Goal: Transaction & Acquisition: Purchase product/service

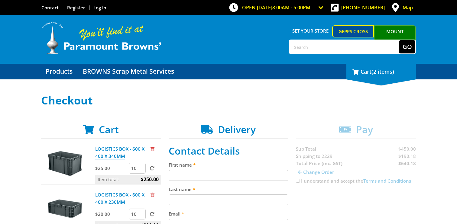
click at [379, 77] on div "2 Cart (2 items)" at bounding box center [380, 72] width 69 height 16
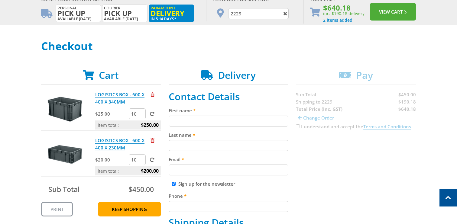
scroll to position [73, 0]
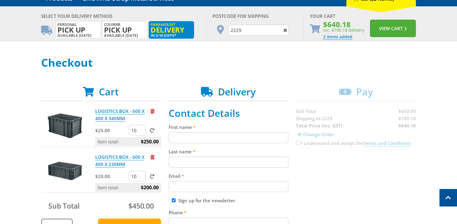
click at [136, 131] on input "10" at bounding box center [137, 130] width 17 height 11
type input "1"
type input "20"
click at [151, 131] on span at bounding box center [152, 130] width 5 height 5
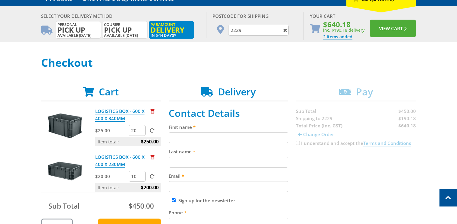
click at [0, 0] on input "submit" at bounding box center [0, 0] width 0 height 0
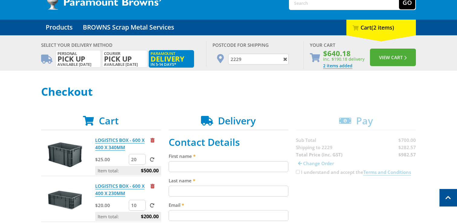
scroll to position [0, 0]
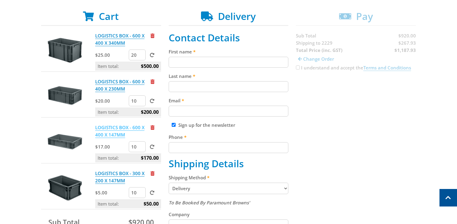
scroll to position [110, 0]
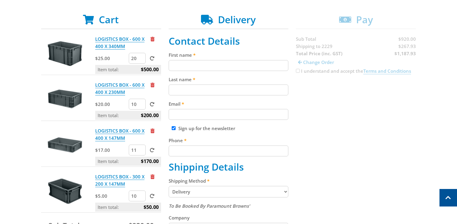
click at [139, 149] on input "11" at bounding box center [137, 150] width 17 height 11
click at [135, 150] on input "11" at bounding box center [137, 150] width 17 height 11
drag, startPoint x: 135, startPoint y: 150, endPoint x: 130, endPoint y: 150, distance: 5.1
click at [131, 150] on input "11" at bounding box center [137, 150] width 17 height 11
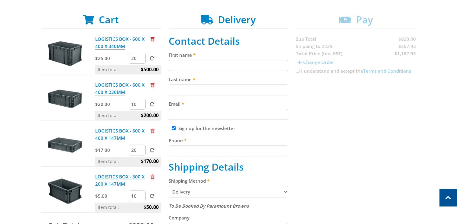
type input "20"
click at [29, 132] on div "Select your Delivery Method Personal Pick up Available [DATE] Courier Pick up A…" at bounding box center [228, 209] width 457 height 448
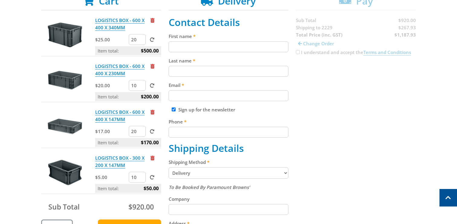
click at [29, 132] on div "Select your Delivery Method Personal Pick up Available [DATE] Courier Pick up A…" at bounding box center [228, 190] width 457 height 448
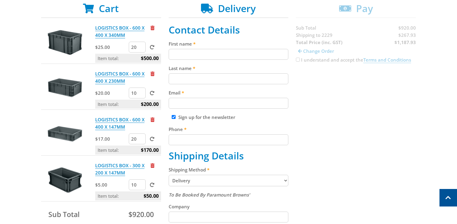
scroll to position [118, 0]
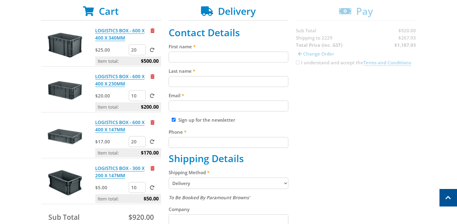
click at [135, 51] on input "20" at bounding box center [137, 49] width 17 height 11
type input "2"
type input "5"
click at [3, 50] on div "Select your Delivery Method Personal Pick up Available [DATE] Courier Pick up A…" at bounding box center [228, 200] width 457 height 448
click at [153, 49] on span at bounding box center [152, 50] width 5 height 5
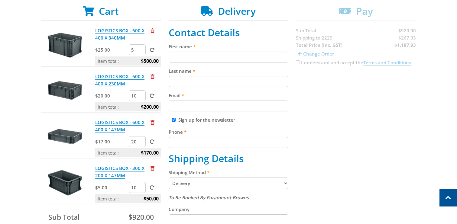
click at [0, 0] on input "submit" at bounding box center [0, 0] width 0 height 0
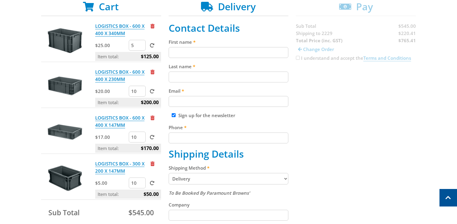
scroll to position [136, 0]
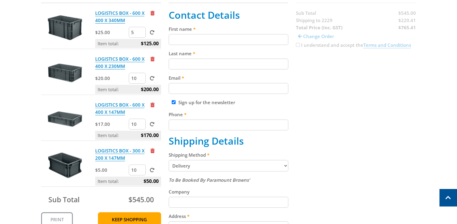
click at [136, 125] on input "10" at bounding box center [137, 124] width 17 height 11
type input "1"
type input "20"
click at [6, 124] on div "Select your Delivery Method Personal Pick up Available [DATE] Courier Pick up A…" at bounding box center [228, 183] width 457 height 448
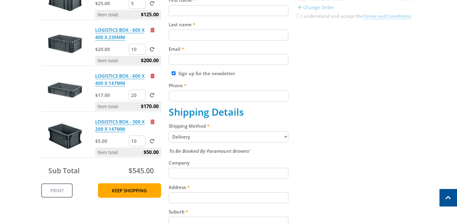
click at [119, 175] on div "Sub Total $545.00" at bounding box center [101, 170] width 120 height 13
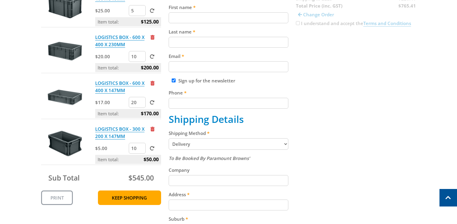
scroll to position [153, 0]
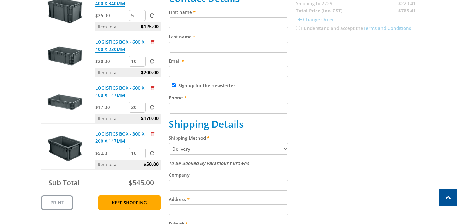
click at [152, 106] on span at bounding box center [152, 107] width 5 height 5
click at [0, 0] on input "submit" at bounding box center [0, 0] width 0 height 0
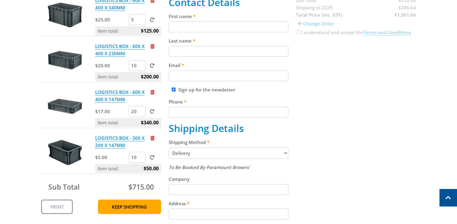
scroll to position [141, 0]
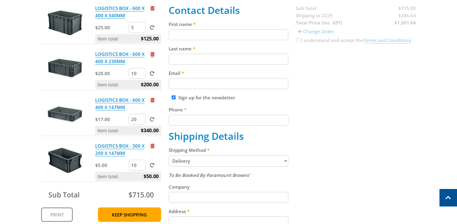
click at [152, 53] on span "Remove from cart" at bounding box center [152, 54] width 4 height 5
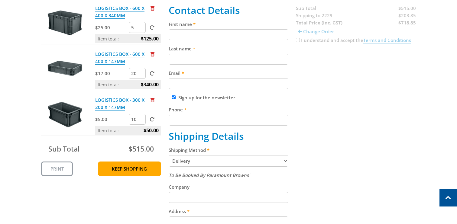
click at [135, 26] on input "5" at bounding box center [137, 27] width 17 height 11
type input "10"
click at [26, 27] on div "Select your Delivery Method Personal Pick up Available [DATE] Courier Pick up A…" at bounding box center [228, 178] width 457 height 448
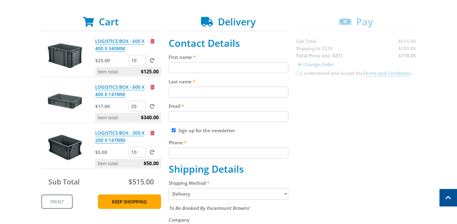
scroll to position [103, 0]
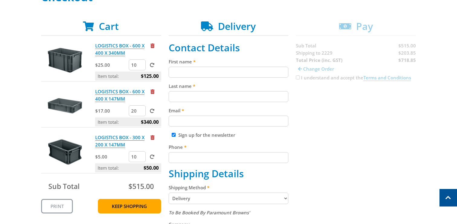
click at [154, 66] on span at bounding box center [152, 65] width 5 height 5
click at [0, 0] on input "submit" at bounding box center [0, 0] width 0 height 0
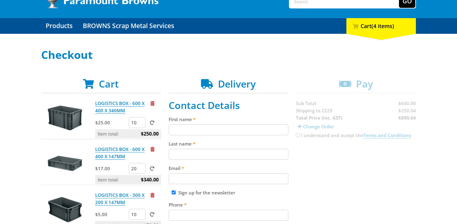
scroll to position [105, 0]
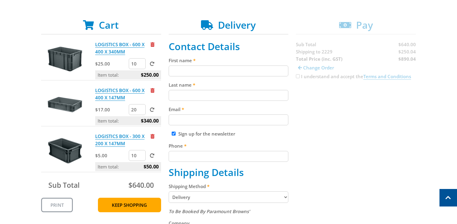
click at [137, 156] on input "10" at bounding box center [137, 155] width 17 height 11
type input "1"
type input "20"
click at [9, 127] on div "Select your Delivery Method Personal Pick up Available [DATE] Courier Pick up A…" at bounding box center [228, 214] width 457 height 448
click at [151, 153] on label at bounding box center [151, 156] width 8 height 6
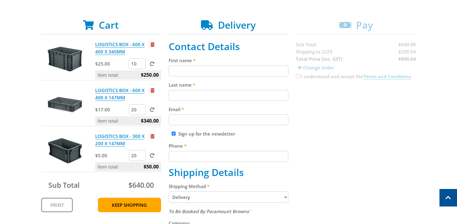
click at [0, 0] on input "submit" at bounding box center [0, 0] width 0 height 0
click at [98, 187] on div "Sub Total" at bounding box center [74, 185] width 52 height 7
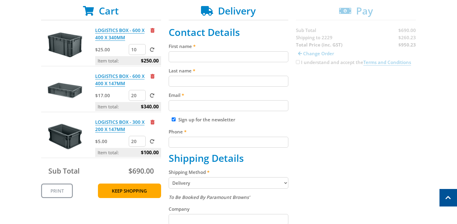
scroll to position [107, 0]
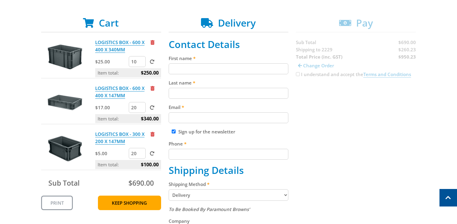
click at [74, 141] on img at bounding box center [65, 149] width 36 height 36
click at [73, 145] on img at bounding box center [65, 149] width 36 height 36
click at [109, 136] on link "LOGISTICS BOX - 300 X 200 X 147MM" at bounding box center [119, 138] width 49 height 14
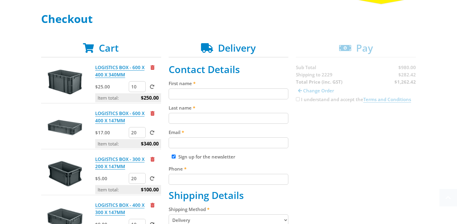
scroll to position [108, 0]
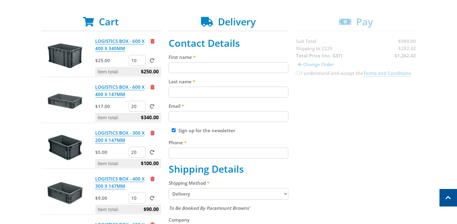
click at [134, 59] on input "10" at bounding box center [137, 60] width 17 height 11
type input "1"
type input "5"
click at [232, 68] on input "First name" at bounding box center [229, 67] width 120 height 11
click at [311, 111] on div "Cart LOGISTICS BOX - 600 X 400 X 340MM $25.00 5 Item total: $250.00 LOGISTICS B…" at bounding box center [228, 225] width 375 height 419
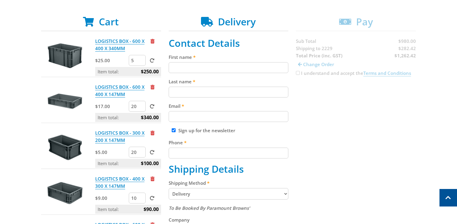
click at [126, 73] on p "Item total: $250.00" at bounding box center [128, 71] width 66 height 9
click at [153, 61] on span at bounding box center [152, 60] width 5 height 5
click at [0, 0] on input "submit" at bounding box center [0, 0] width 0 height 0
click at [136, 60] on input "5" at bounding box center [137, 60] width 17 height 11
type input "8"
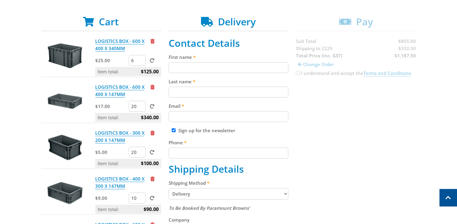
type input "6"
click at [152, 60] on span at bounding box center [152, 60] width 5 height 5
click at [0, 0] on input "submit" at bounding box center [0, 0] width 0 height 0
click at [137, 62] on input "6" at bounding box center [137, 60] width 17 height 11
type input "8"
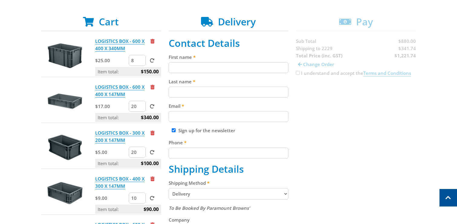
click at [153, 59] on span at bounding box center [152, 60] width 5 height 5
click at [0, 0] on input "submit" at bounding box center [0, 0] width 0 height 0
click at [133, 60] on input "8" at bounding box center [137, 60] width 17 height 11
type input "7"
click at [152, 61] on span at bounding box center [152, 60] width 5 height 5
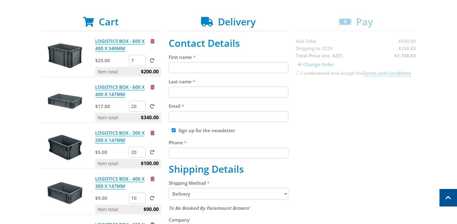
click at [0, 0] on input "submit" at bounding box center [0, 0] width 0 height 0
click at [136, 60] on input "7" at bounding box center [137, 60] width 17 height 11
type input "8"
click at [152, 59] on span at bounding box center [152, 60] width 5 height 5
click at [0, 0] on input "submit" at bounding box center [0, 0] width 0 height 0
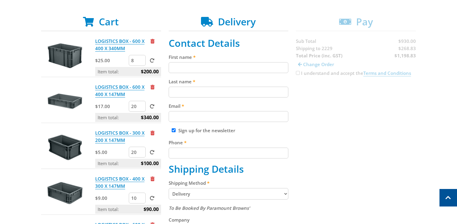
click at [136, 107] on input "20" at bounding box center [137, 106] width 17 height 11
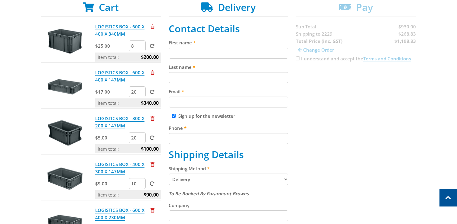
scroll to position [123, 0]
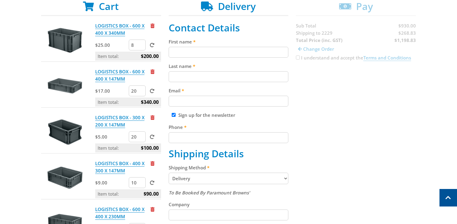
type input "2"
type input "10"
click at [153, 89] on span at bounding box center [152, 91] width 5 height 5
click at [0, 0] on input "submit" at bounding box center [0, 0] width 0 height 0
click at [159, 82] on div "LOGISTICS BOX - 600 X 400 X 147MM" at bounding box center [128, 77] width 66 height 18
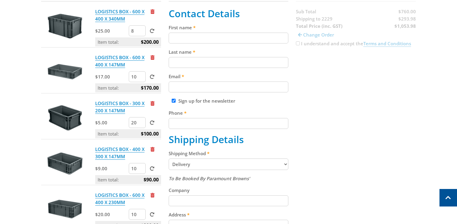
scroll to position [146, 0]
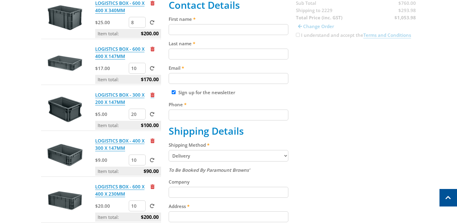
click at [153, 93] on span "Remove from cart" at bounding box center [152, 95] width 4 height 5
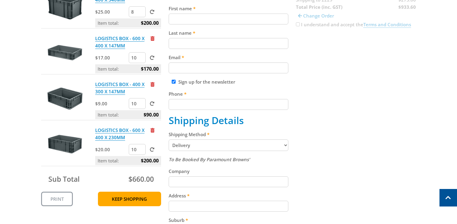
scroll to position [157, 0]
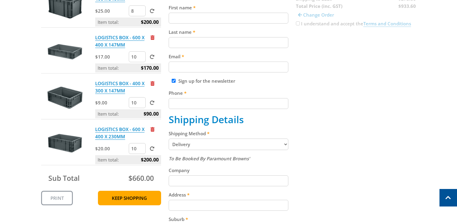
click at [136, 102] on input "10" at bounding box center [137, 102] width 17 height 11
click at [153, 98] on form "10" at bounding box center [145, 102] width 32 height 11
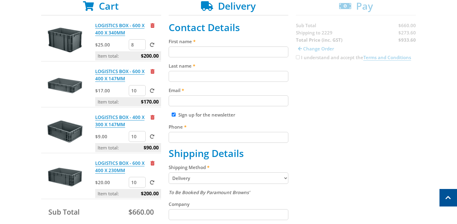
scroll to position [126, 0]
